Goal: Information Seeking & Learning: Learn about a topic

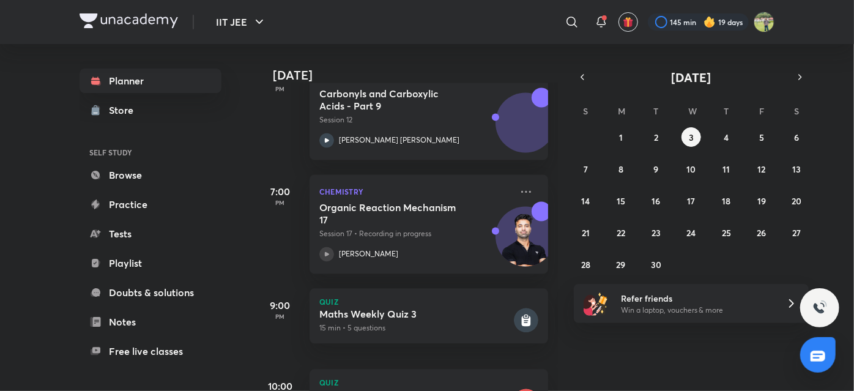
scroll to position [1293, 0]
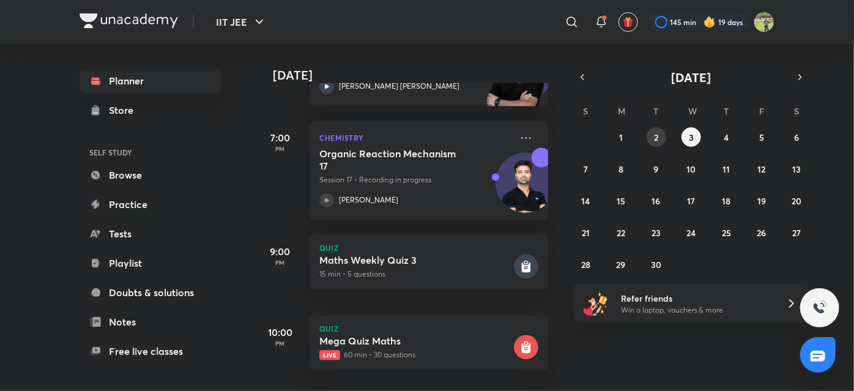
click at [659, 138] on button "2" at bounding box center [657, 137] width 20 height 20
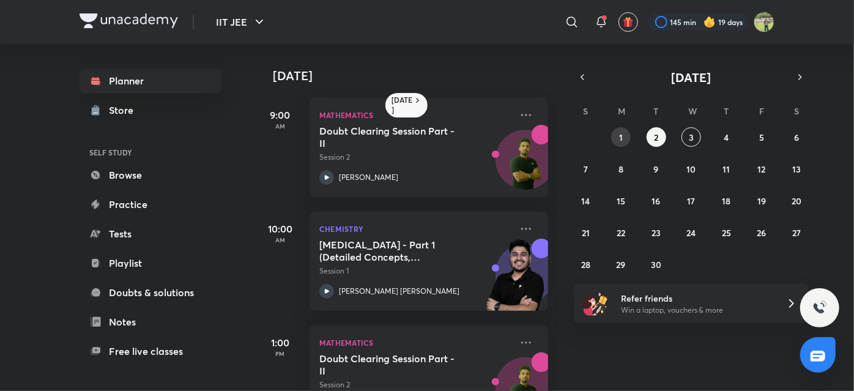
click at [620, 141] on abbr "1" at bounding box center [621, 138] width 4 height 12
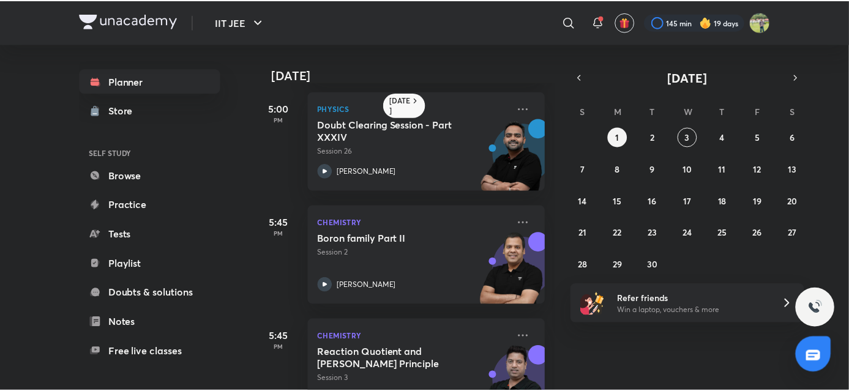
scroll to position [803, 0]
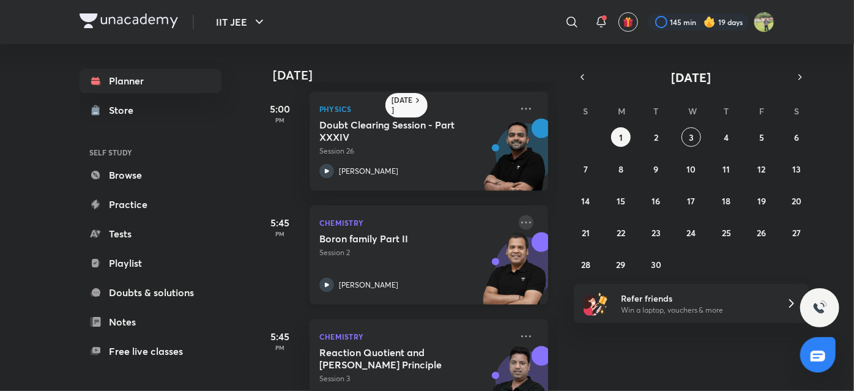
click at [519, 226] on icon at bounding box center [526, 222] width 15 height 15
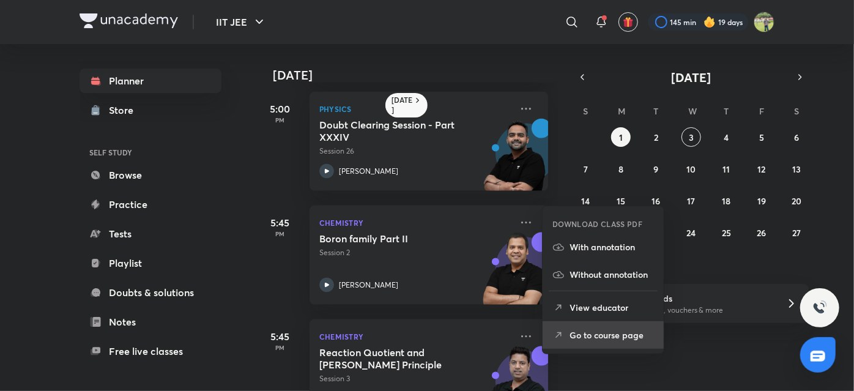
click at [580, 323] on li "Go to course page" at bounding box center [603, 335] width 121 height 28
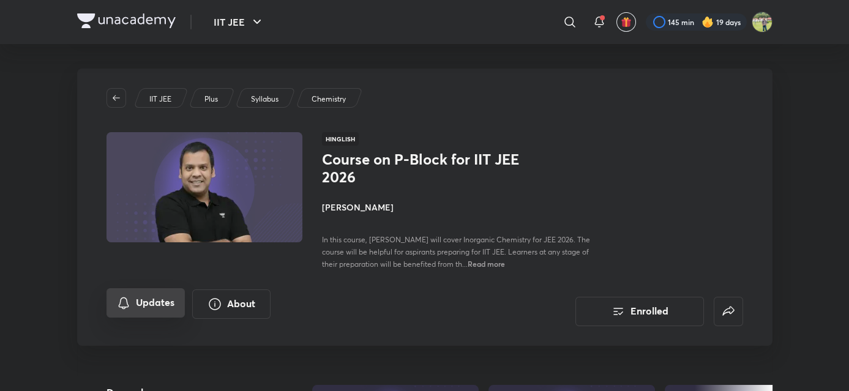
click at [155, 299] on button "Updates" at bounding box center [146, 302] width 78 height 29
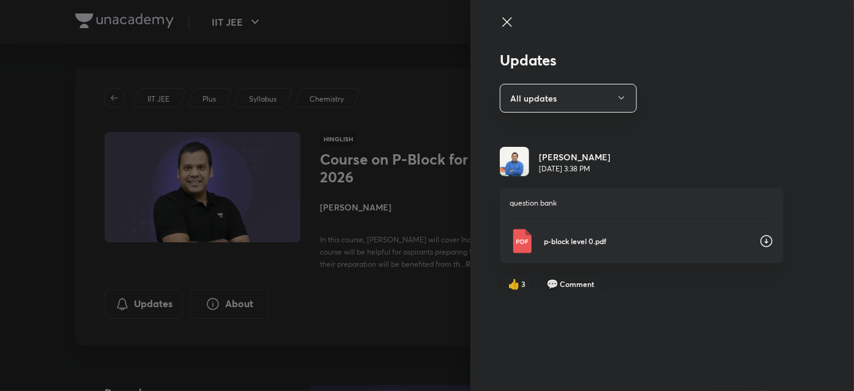
click at [586, 245] on p "p-block level 0.pdf" at bounding box center [647, 241] width 206 height 11
click at [383, 208] on div at bounding box center [427, 195] width 854 height 391
